Goal: Information Seeking & Learning: Compare options

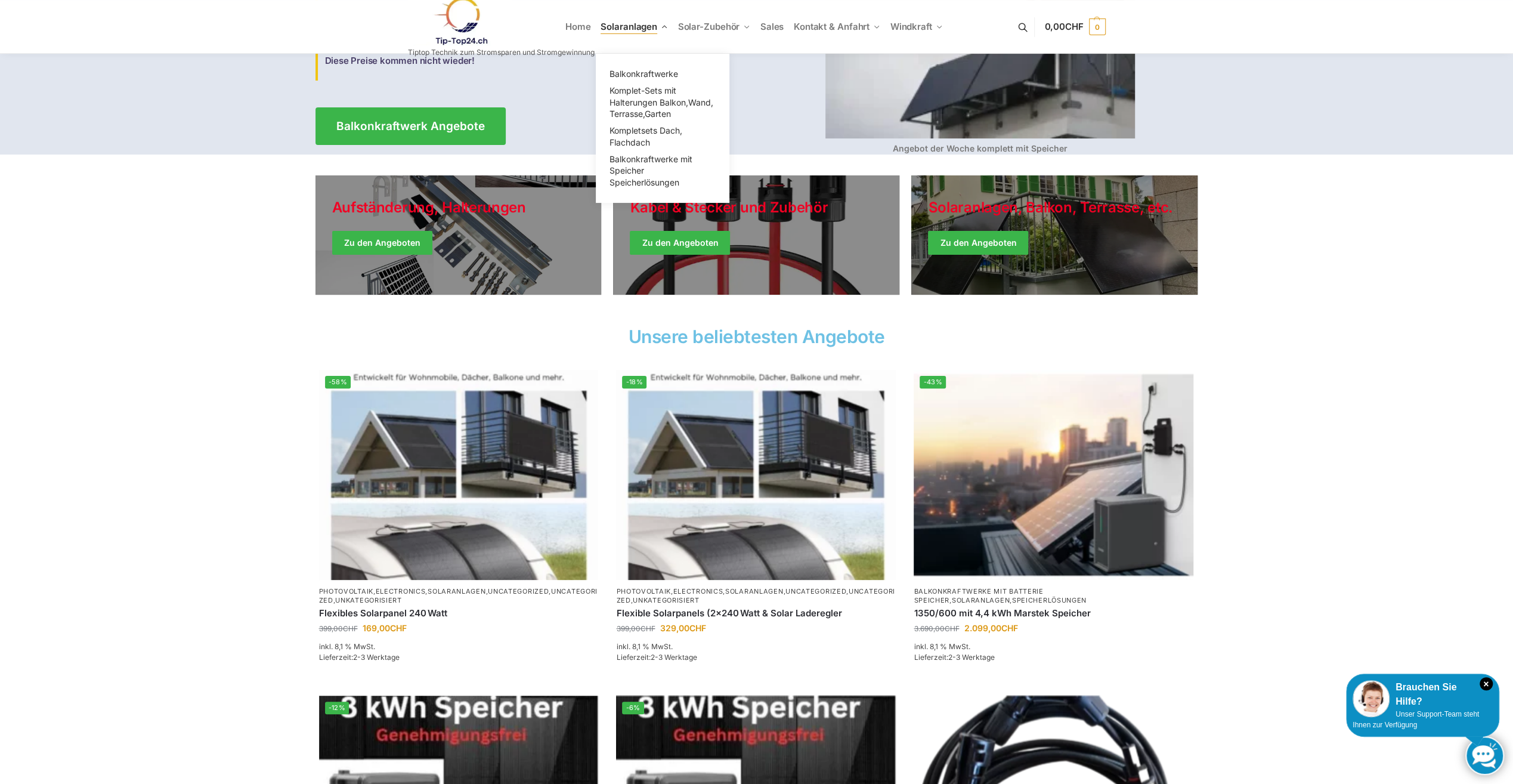
scroll to position [184, 0]
click at [637, 73] on span "Balkonkraftwerke" at bounding box center [643, 73] width 68 height 10
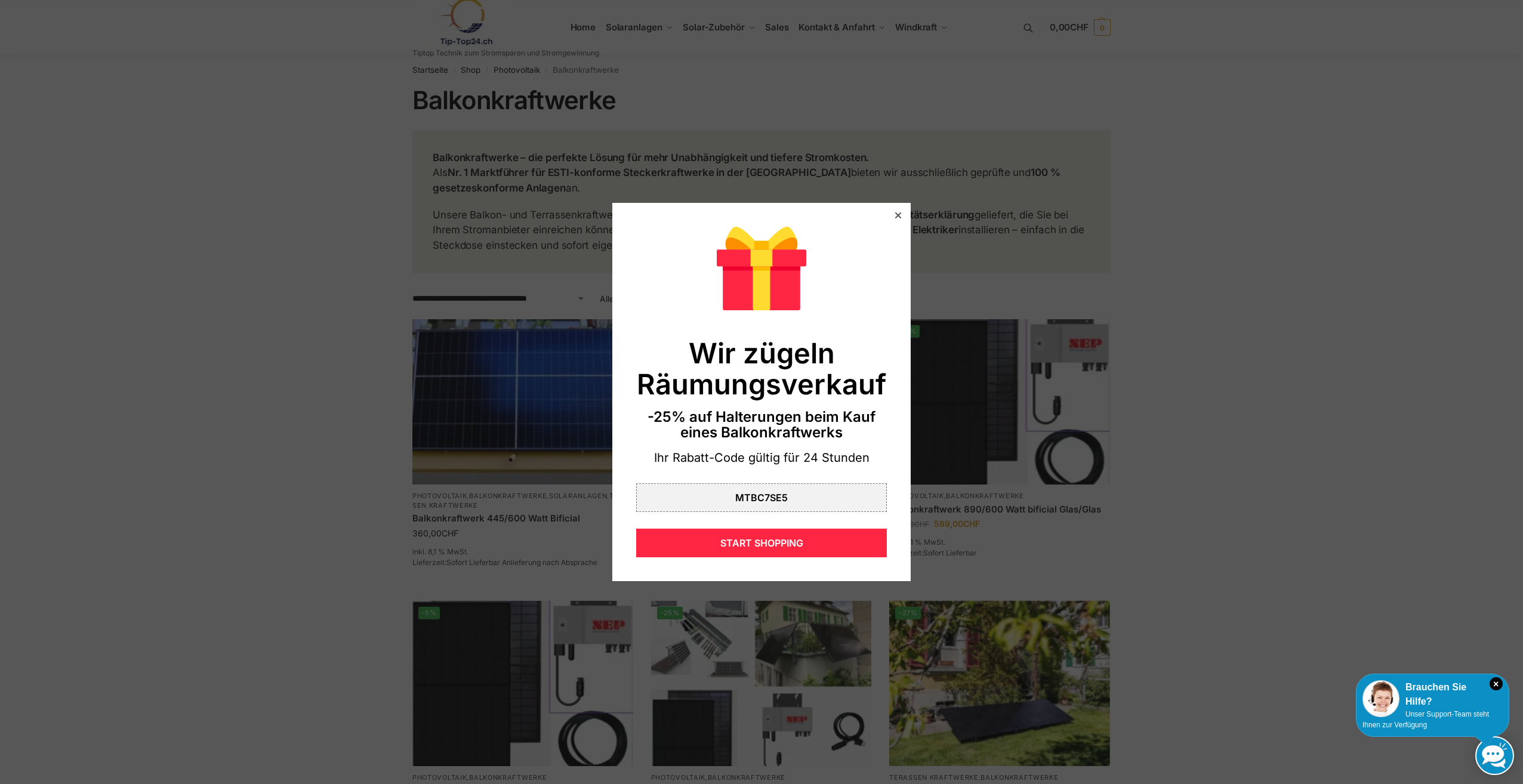
click at [893, 214] on div at bounding box center [898, 215] width 10 height 10
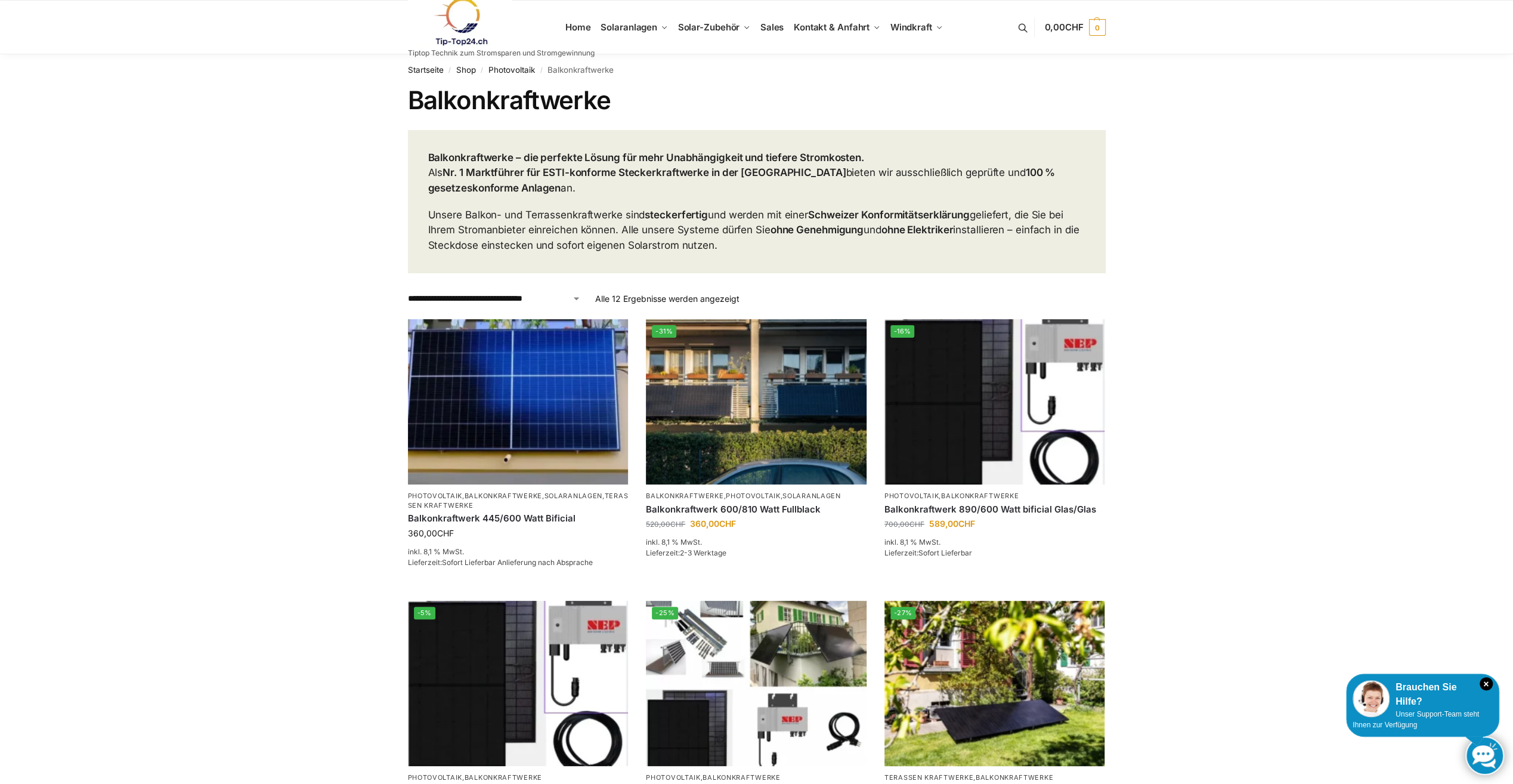
click at [578, 296] on select "**********" at bounding box center [495, 298] width 173 height 12
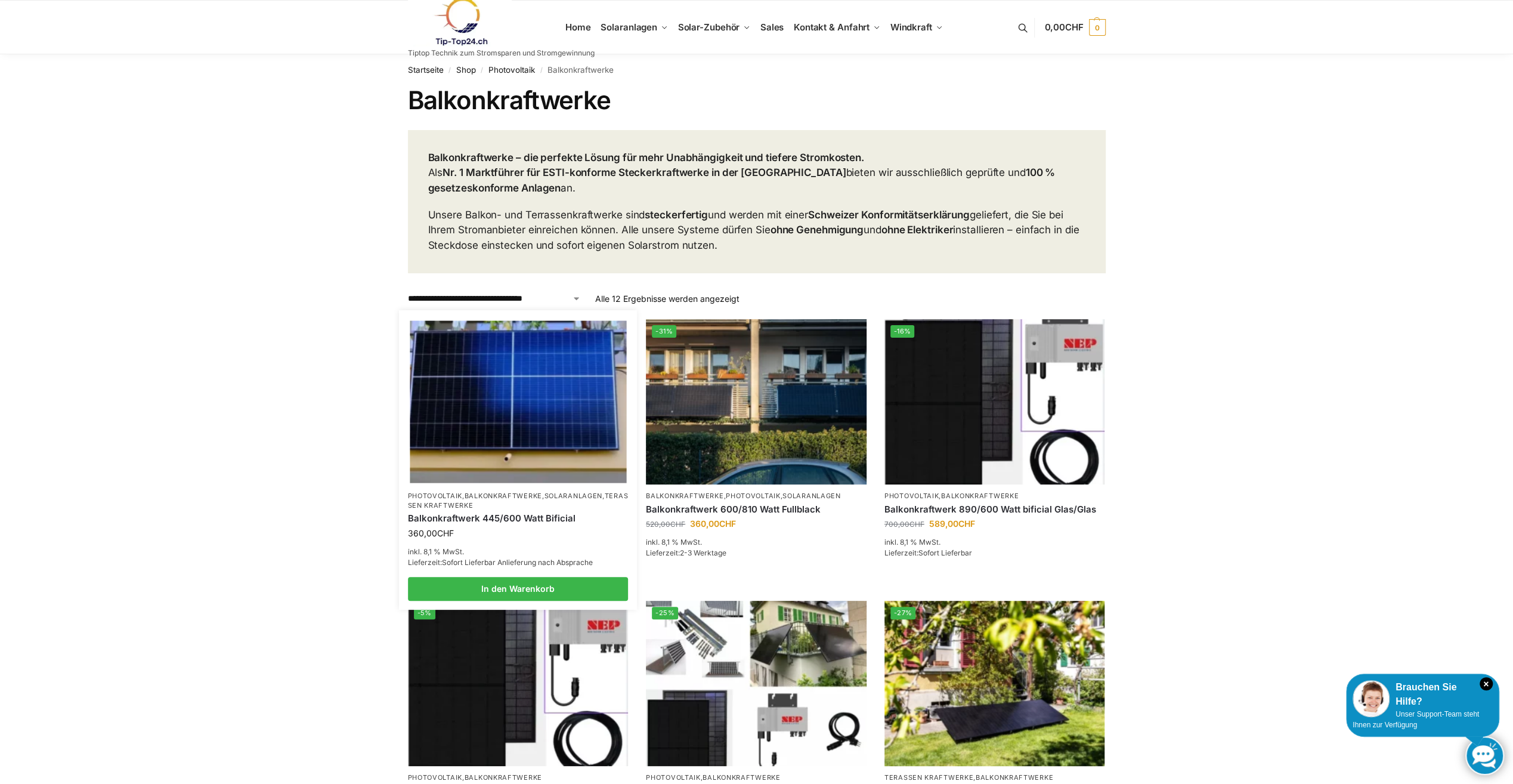
select select "**********"
click at [408, 292] on select "**********" at bounding box center [495, 298] width 173 height 12
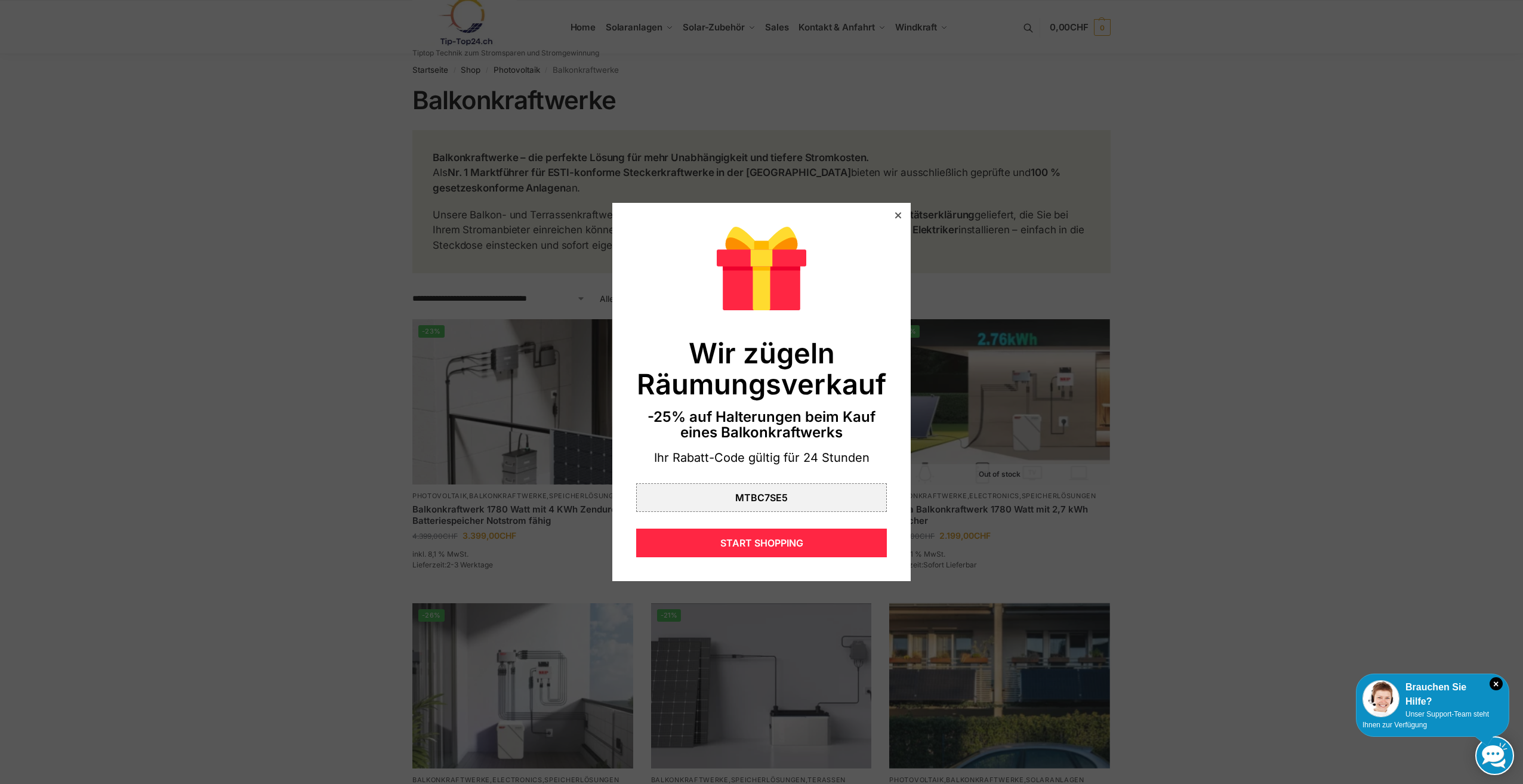
click at [895, 215] on icon at bounding box center [898, 215] width 6 height 6
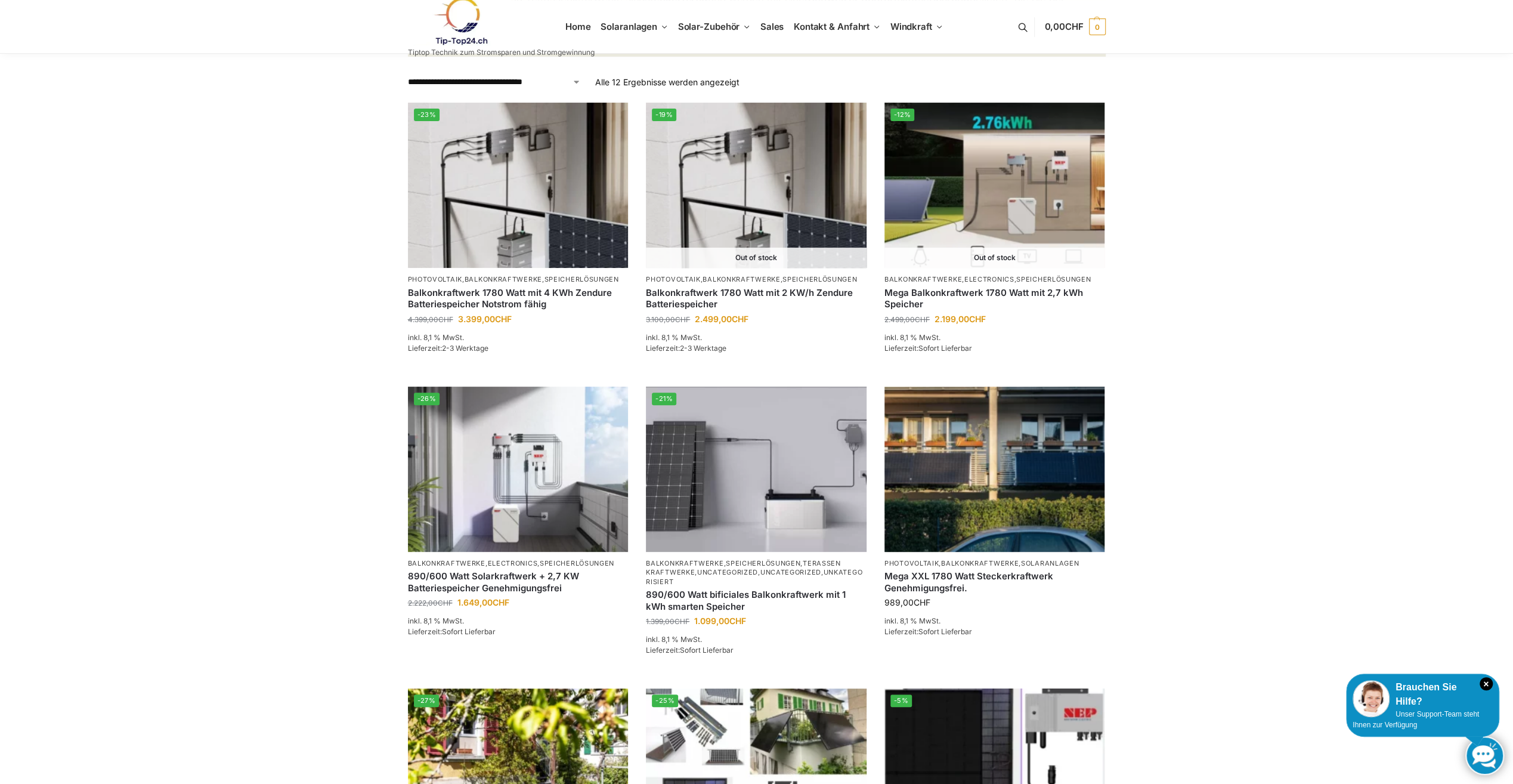
scroll to position [217, 0]
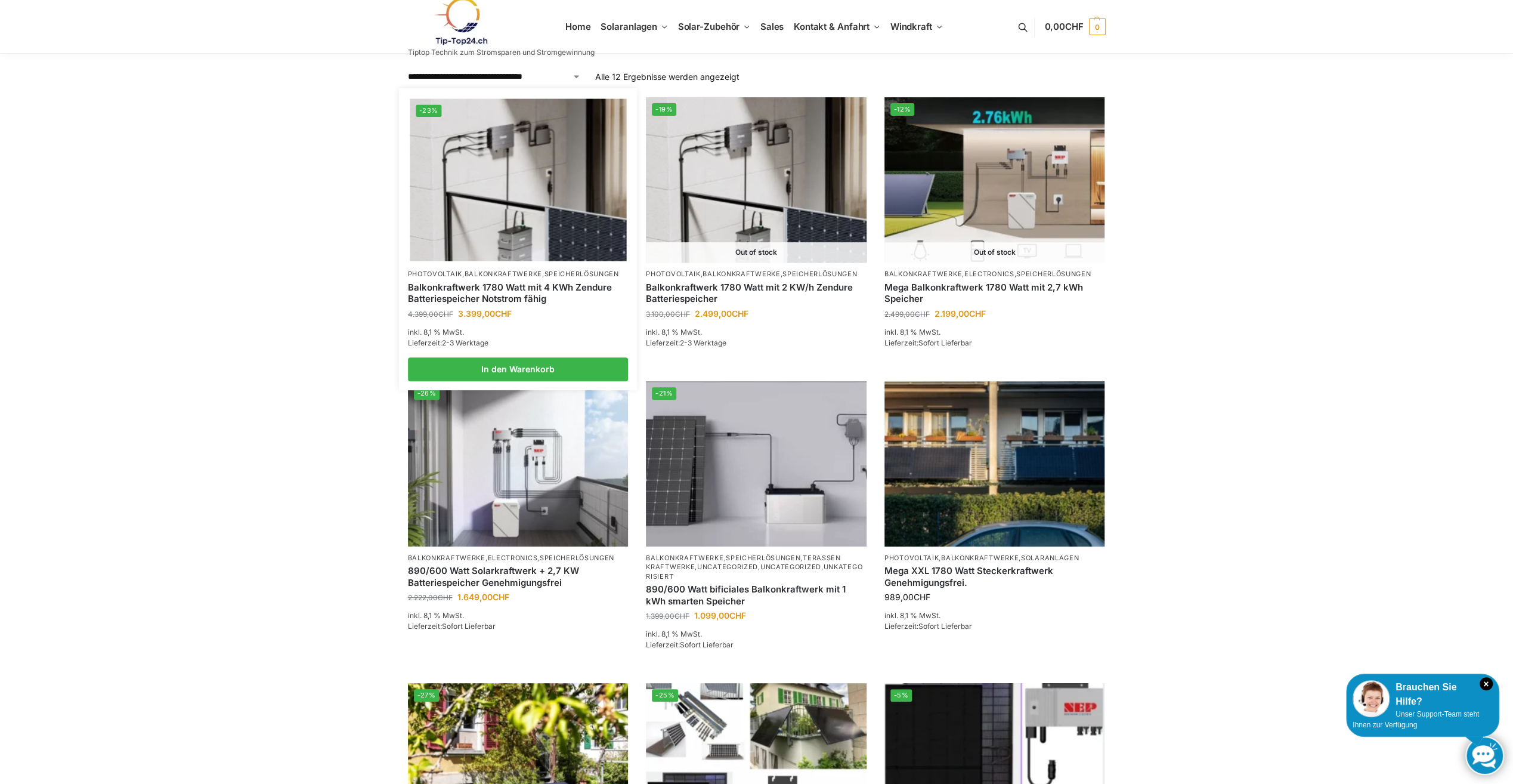
click at [518, 169] on img at bounding box center [518, 181] width 216 height 163
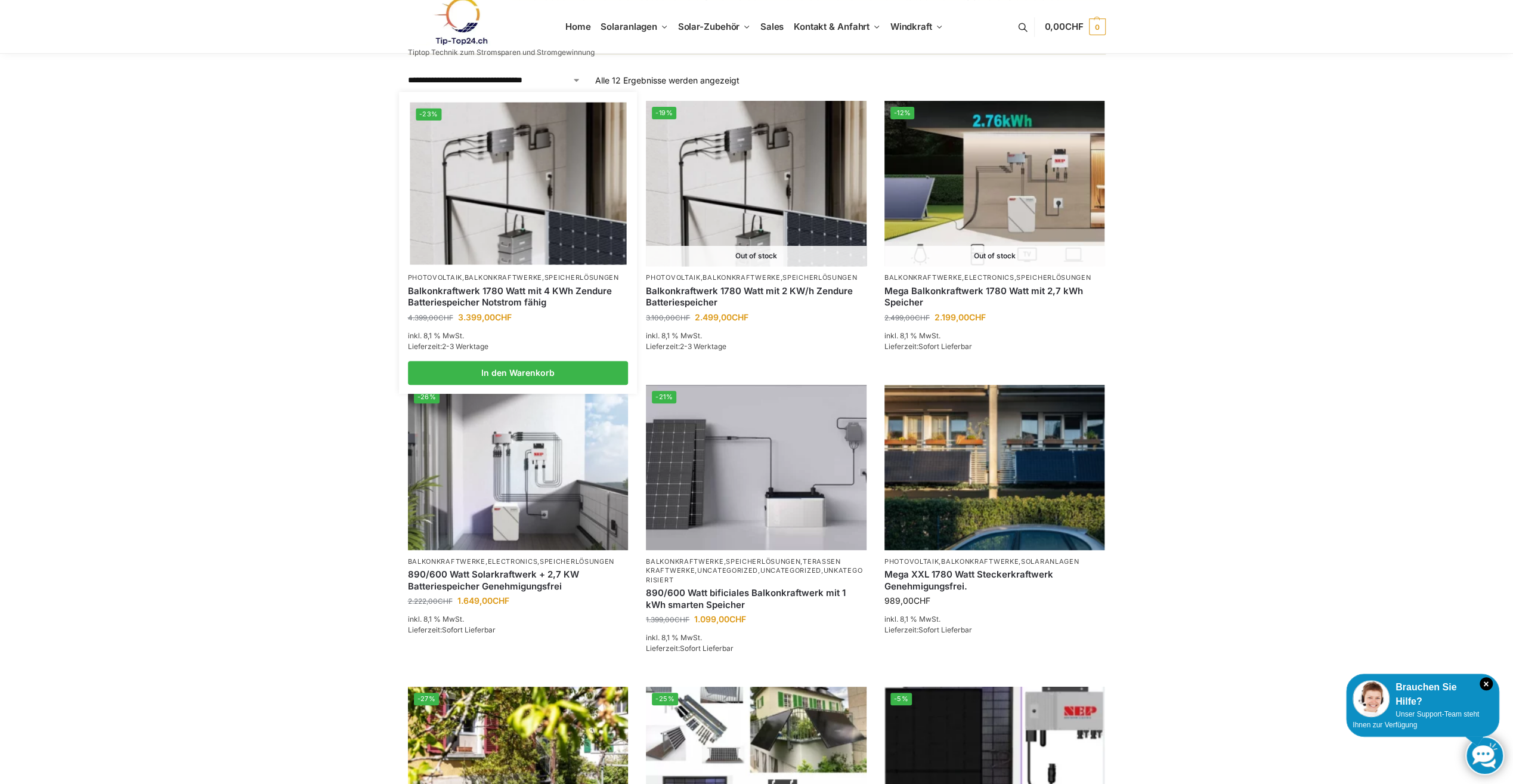
scroll to position [219, 0]
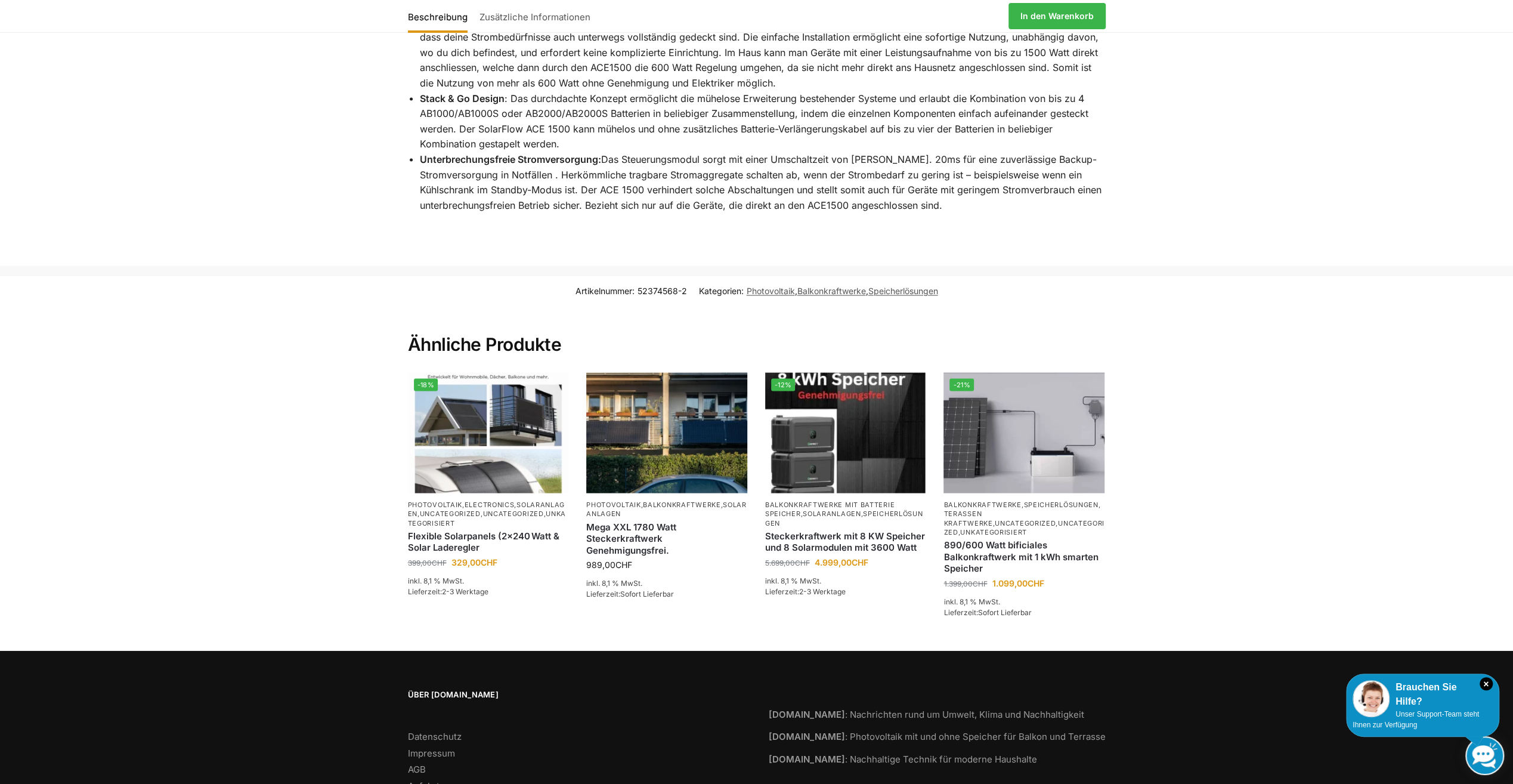
scroll to position [2240, 0]
click at [861, 390] on img at bounding box center [846, 431] width 158 height 118
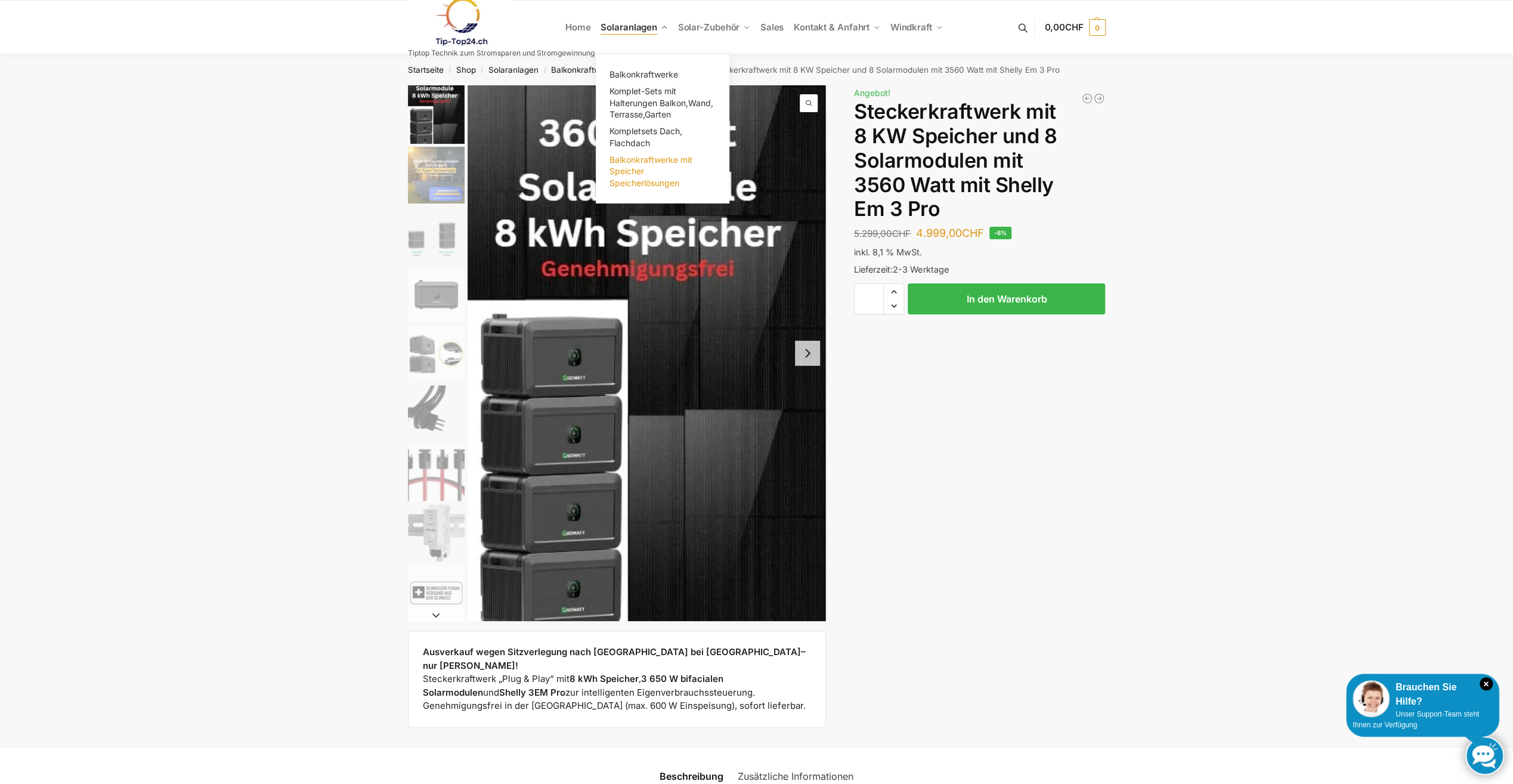
click at [624, 164] on link "Balkonkraftwerke mit Speicher Speicherlösungen" at bounding box center [663, 171] width 119 height 40
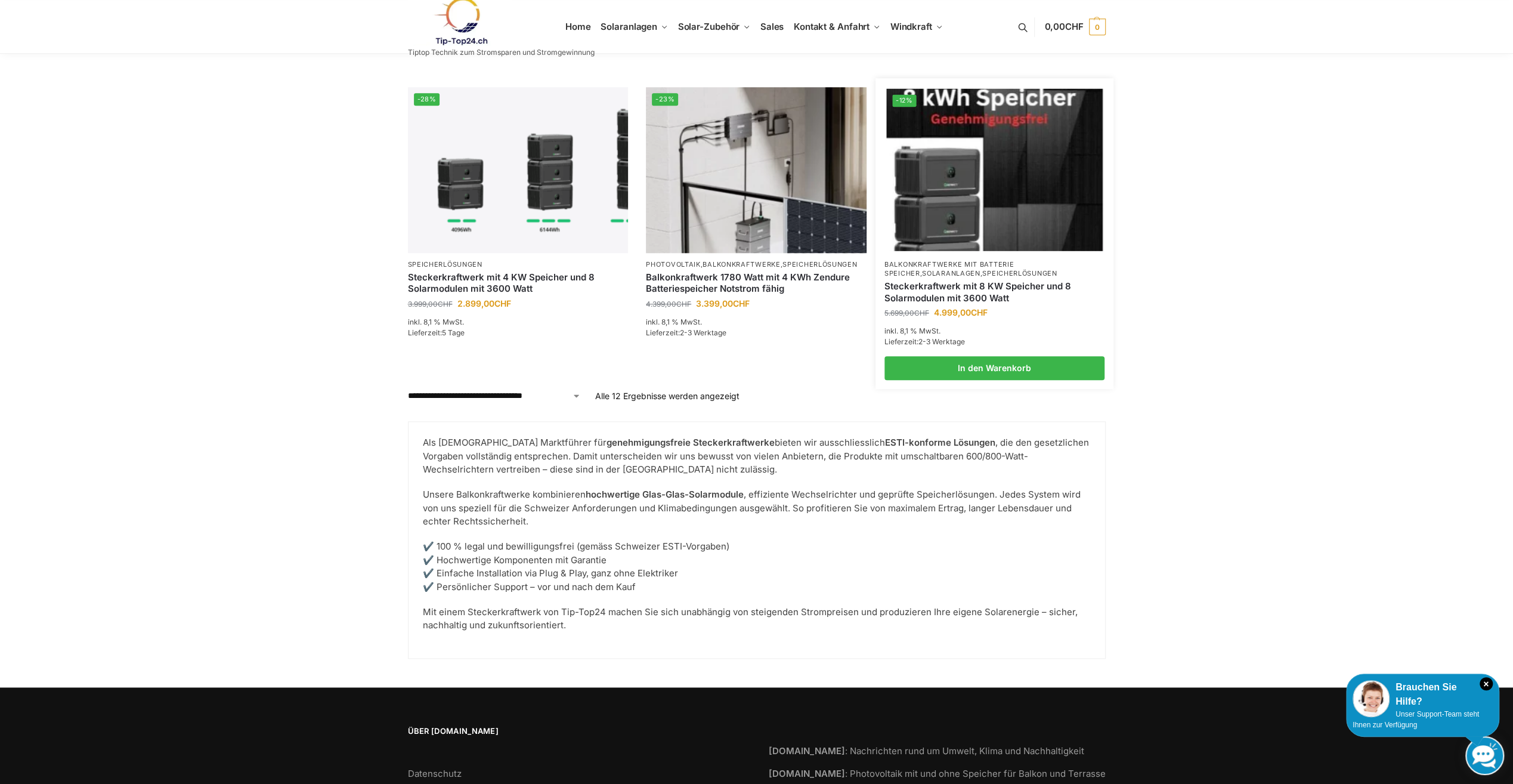
scroll to position [1191, 0]
click at [935, 191] on img at bounding box center [994, 169] width 216 height 163
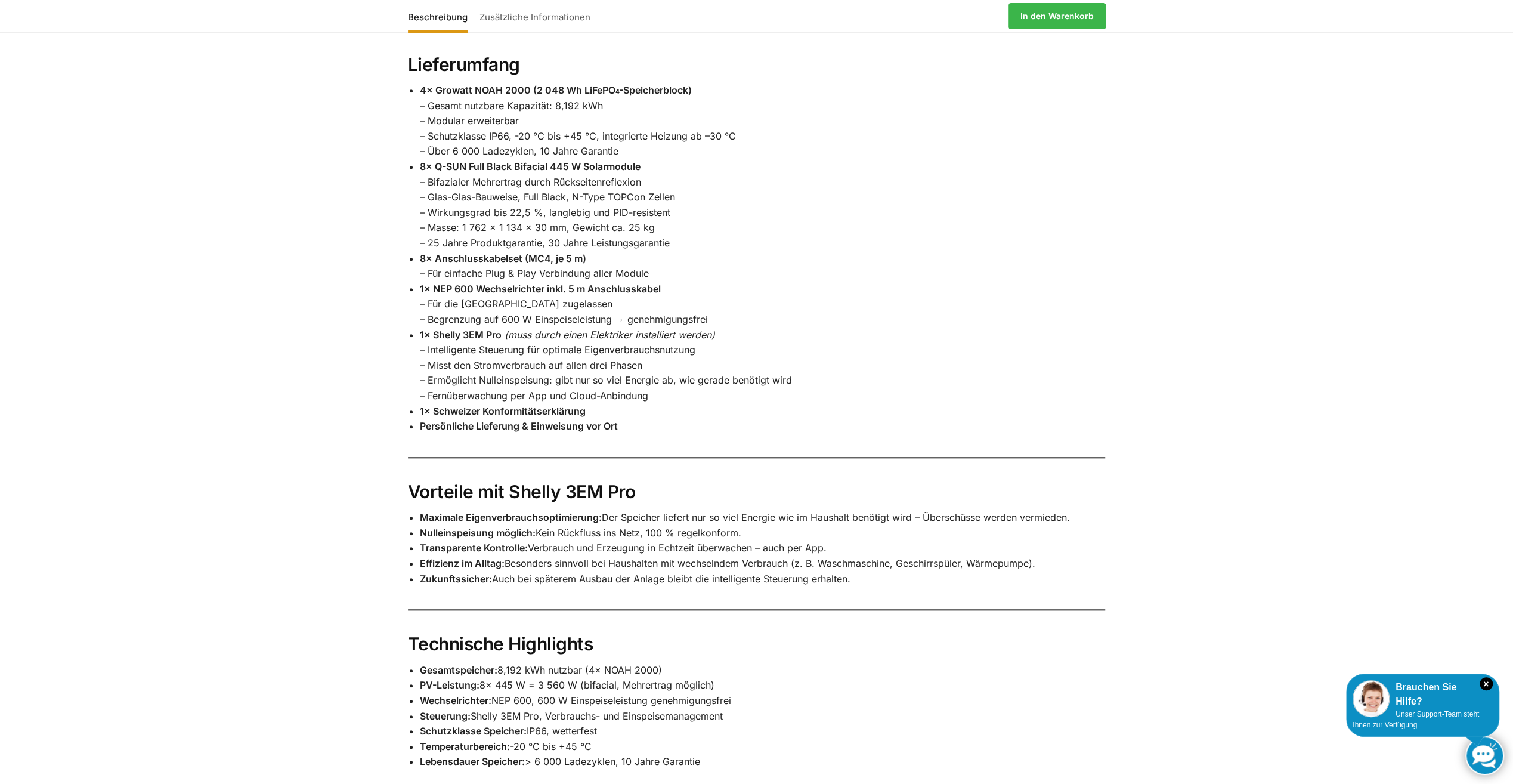
scroll to position [897, 0]
